Goal: Transaction & Acquisition: Download file/media

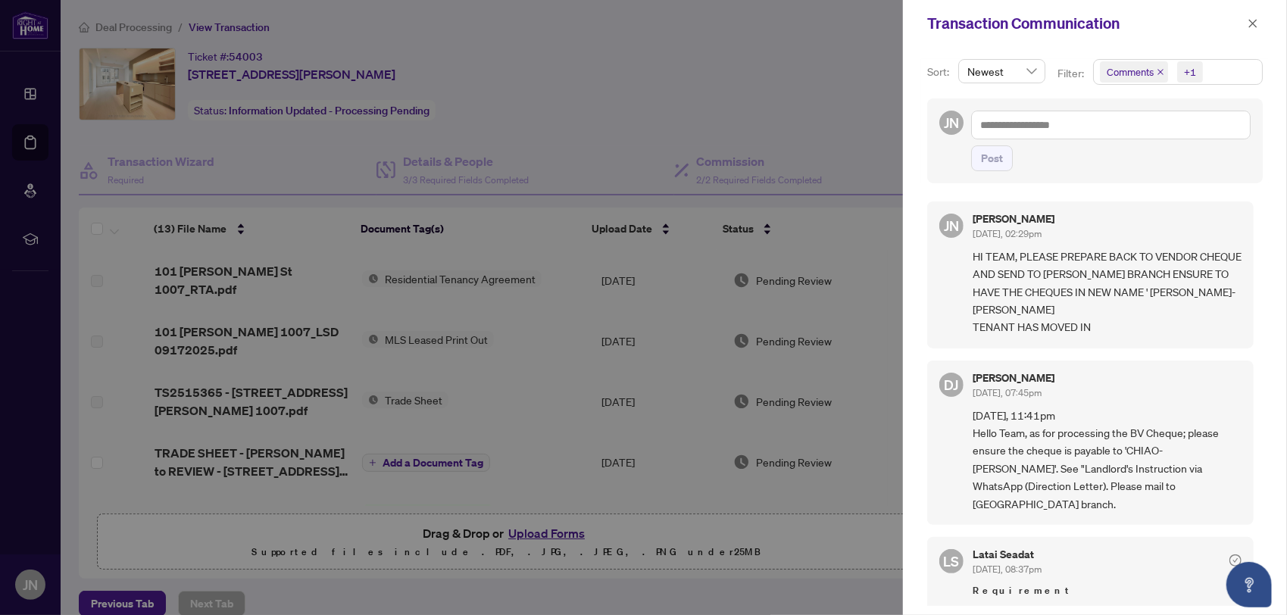
click at [1246, 29] on button "button" at bounding box center [1253, 23] width 20 height 18
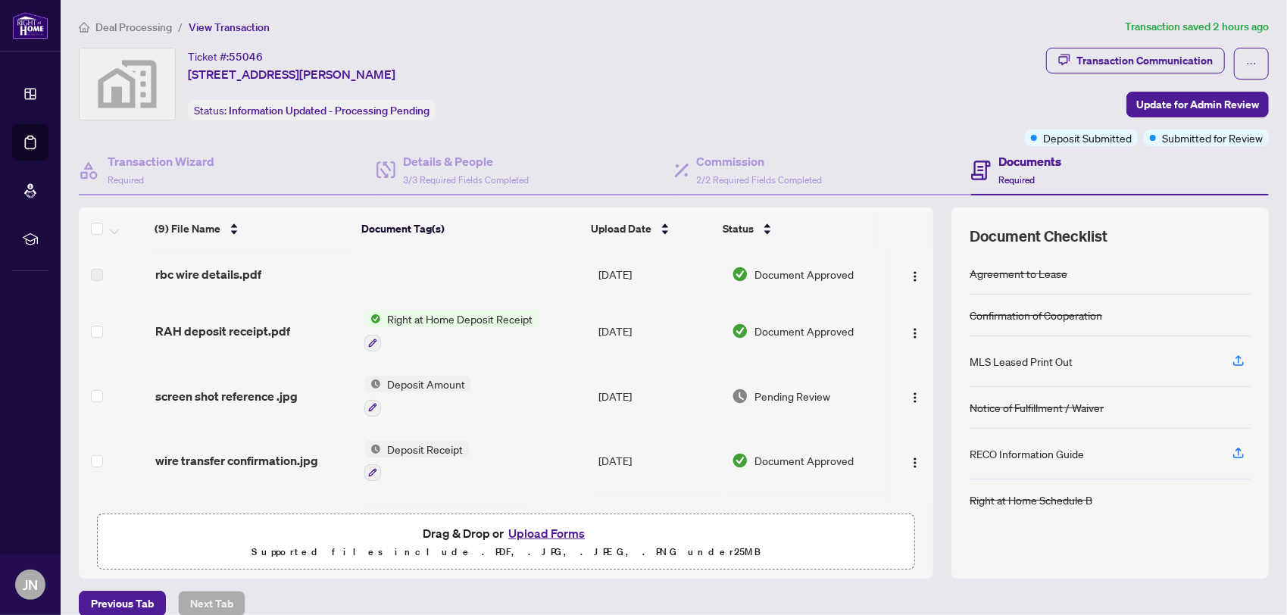
click at [453, 322] on span "Right at Home Deposit Receipt" at bounding box center [460, 318] width 158 height 17
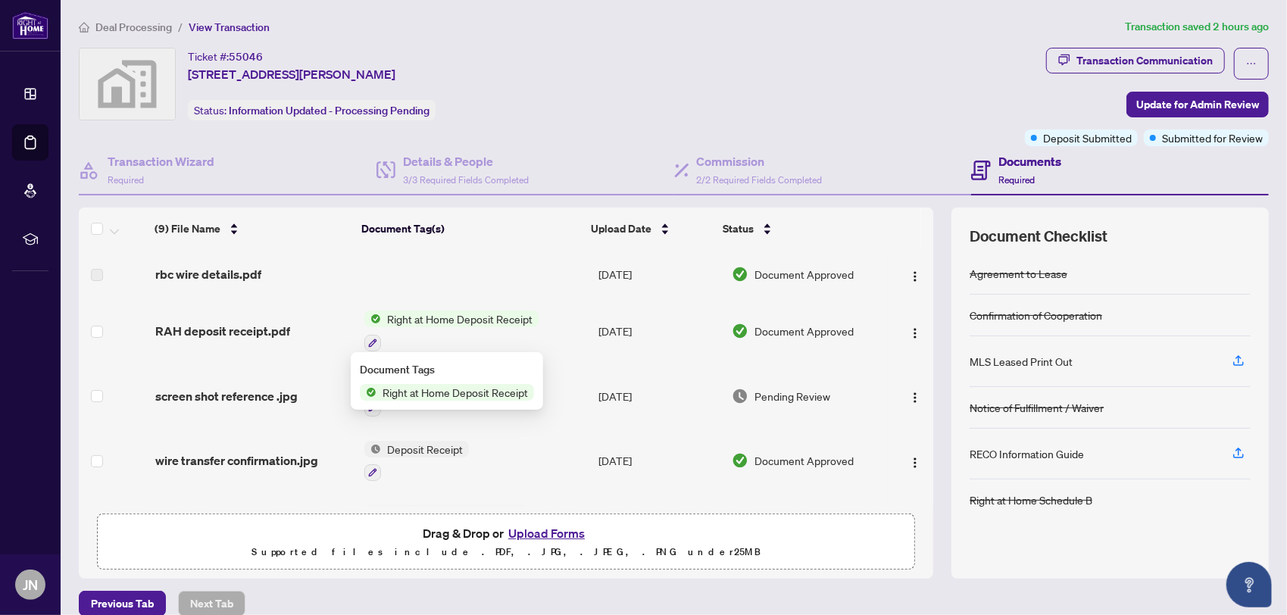
click at [230, 336] on span "RAH deposit receipt.pdf" at bounding box center [222, 331] width 135 height 18
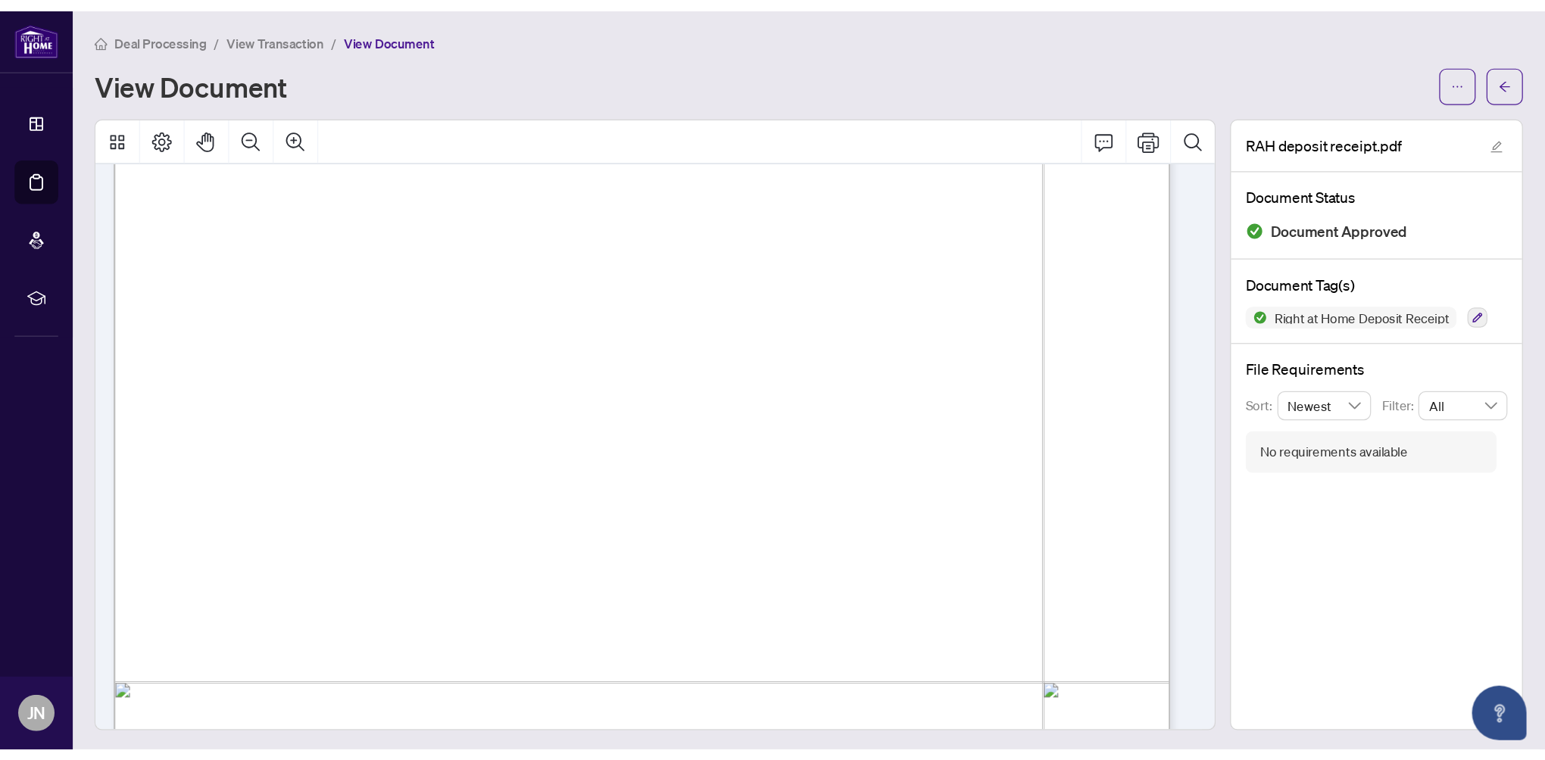
scroll to position [303, 0]
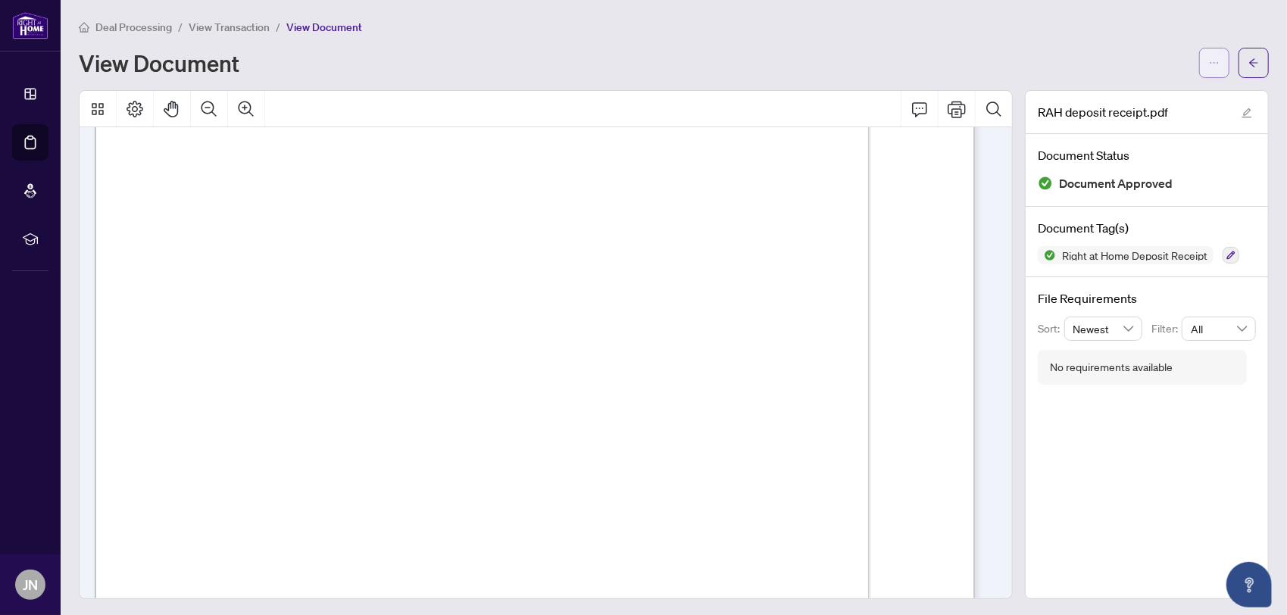
click at [1209, 67] on icon "ellipsis" at bounding box center [1214, 63] width 11 height 11
click at [1157, 96] on span "Download" at bounding box center [1147, 95] width 115 height 17
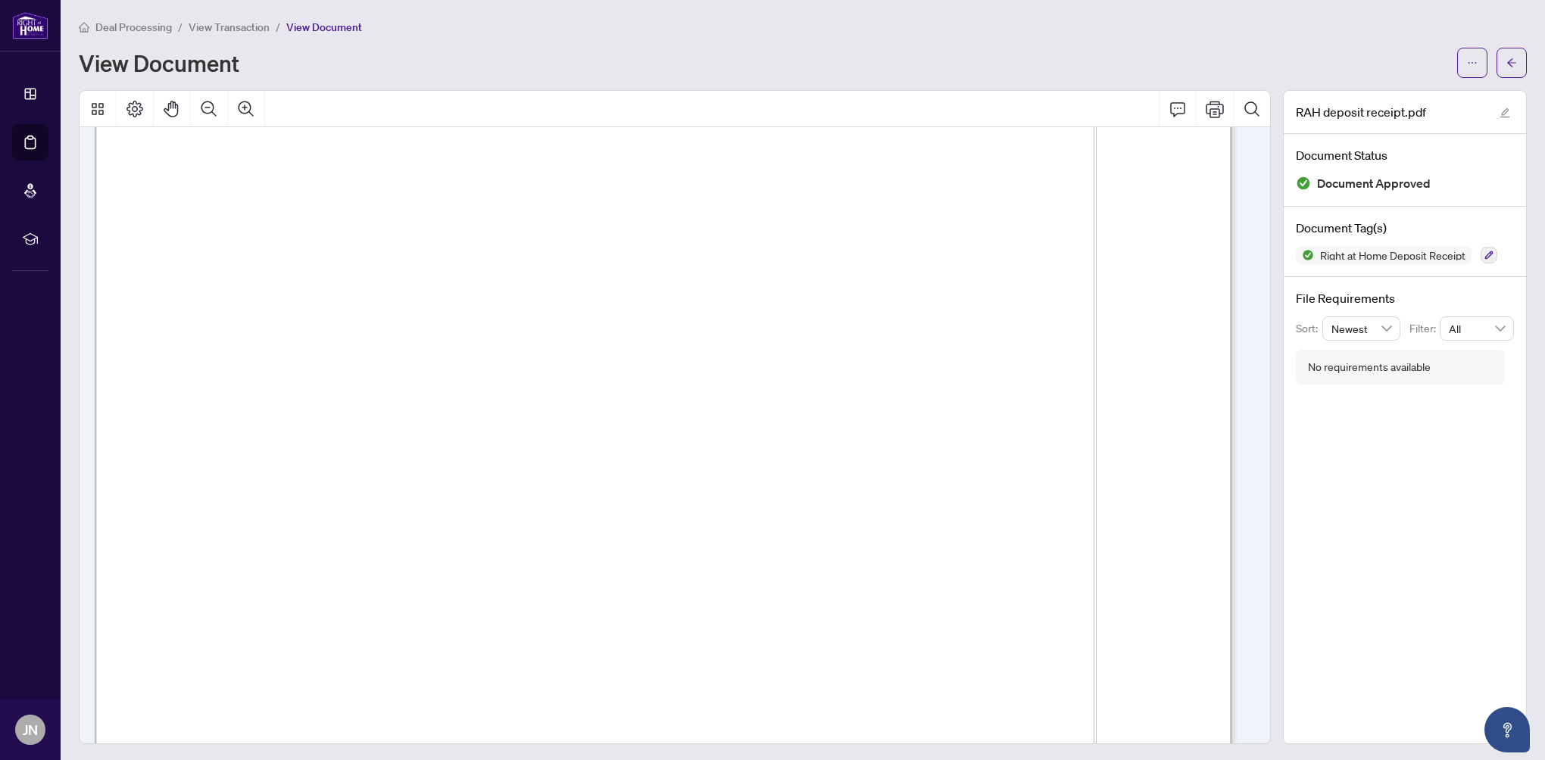
scroll to position [391, 0]
